Goal: Task Accomplishment & Management: Complete application form

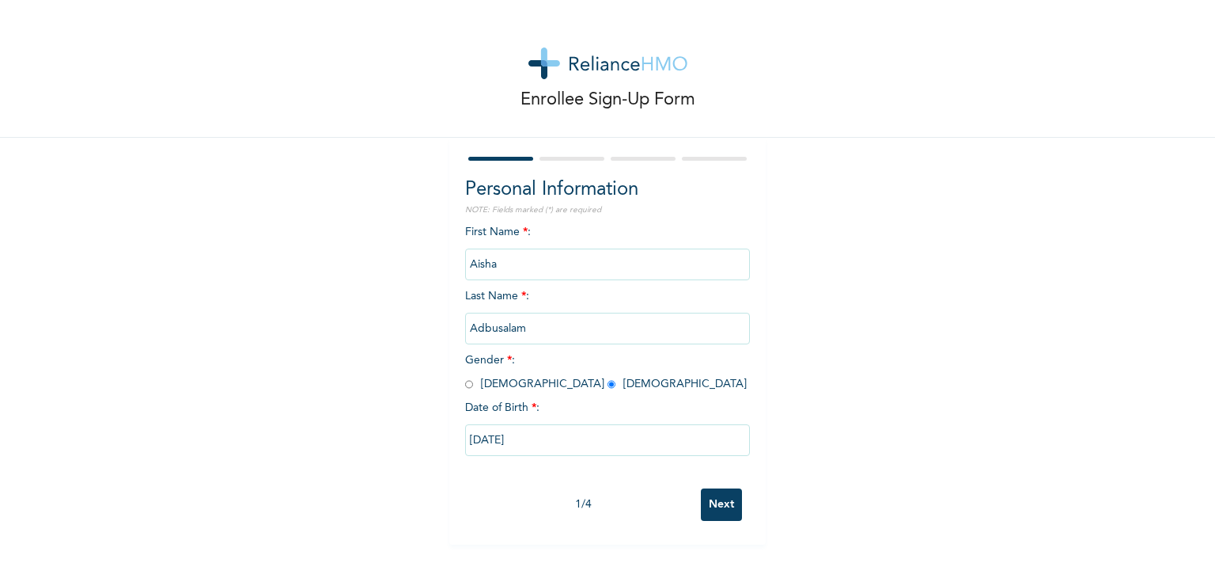
click at [710, 510] on input "Next" at bounding box center [721, 504] width 41 height 32
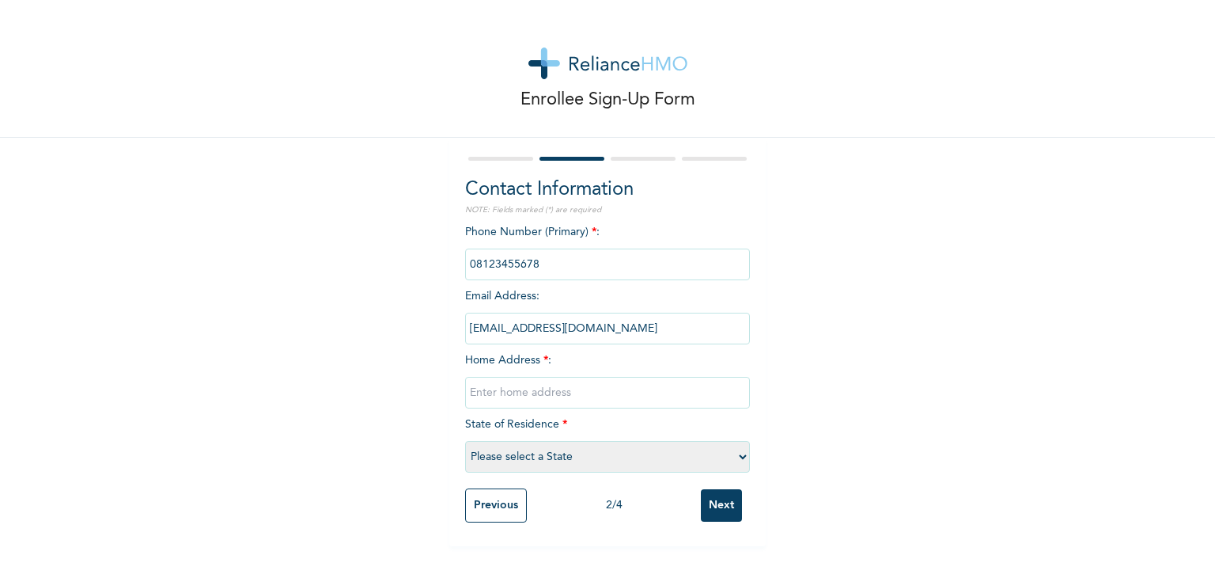
click at [572, 262] on input "phone" at bounding box center [607, 264] width 285 height 32
click at [569, 256] on input "phone" at bounding box center [607, 264] width 285 height 32
click at [569, 269] on input "phone" at bounding box center [607, 264] width 285 height 32
click at [568, 266] on input "phone" at bounding box center [607, 264] width 285 height 32
click at [569, 263] on input "phone" at bounding box center [607, 264] width 285 height 32
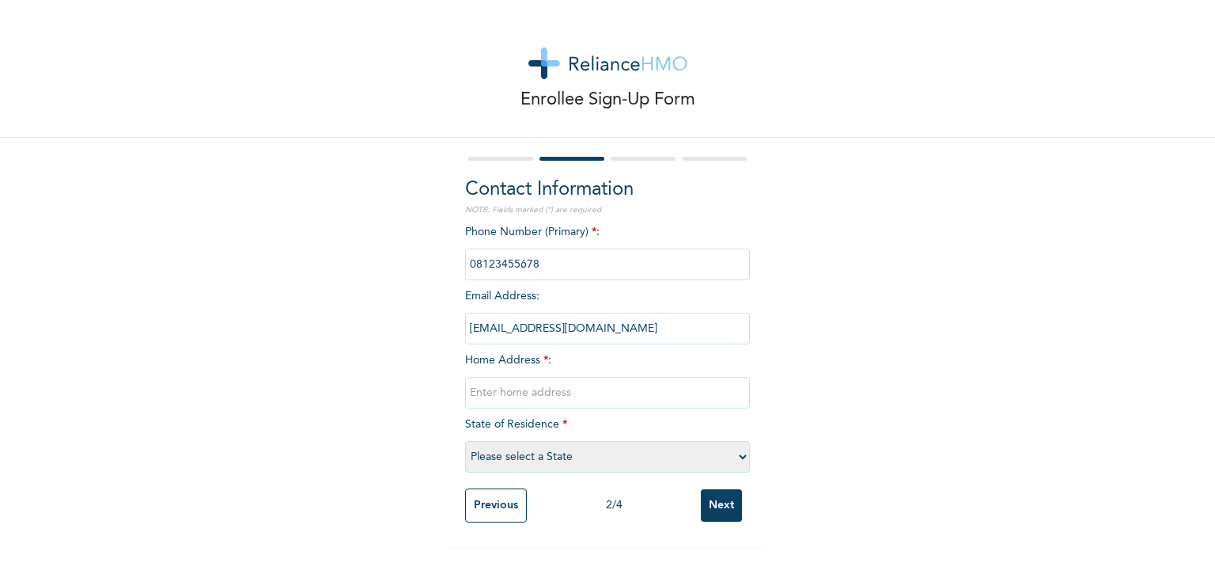
click at [574, 263] on input "phone" at bounding box center [607, 264] width 285 height 32
click at [662, 392] on input "text" at bounding box center [607, 393] width 285 height 32
type input "u"
click at [559, 277] on input "phone" at bounding box center [607, 264] width 285 height 32
